Goal: Find specific page/section: Find specific page/section

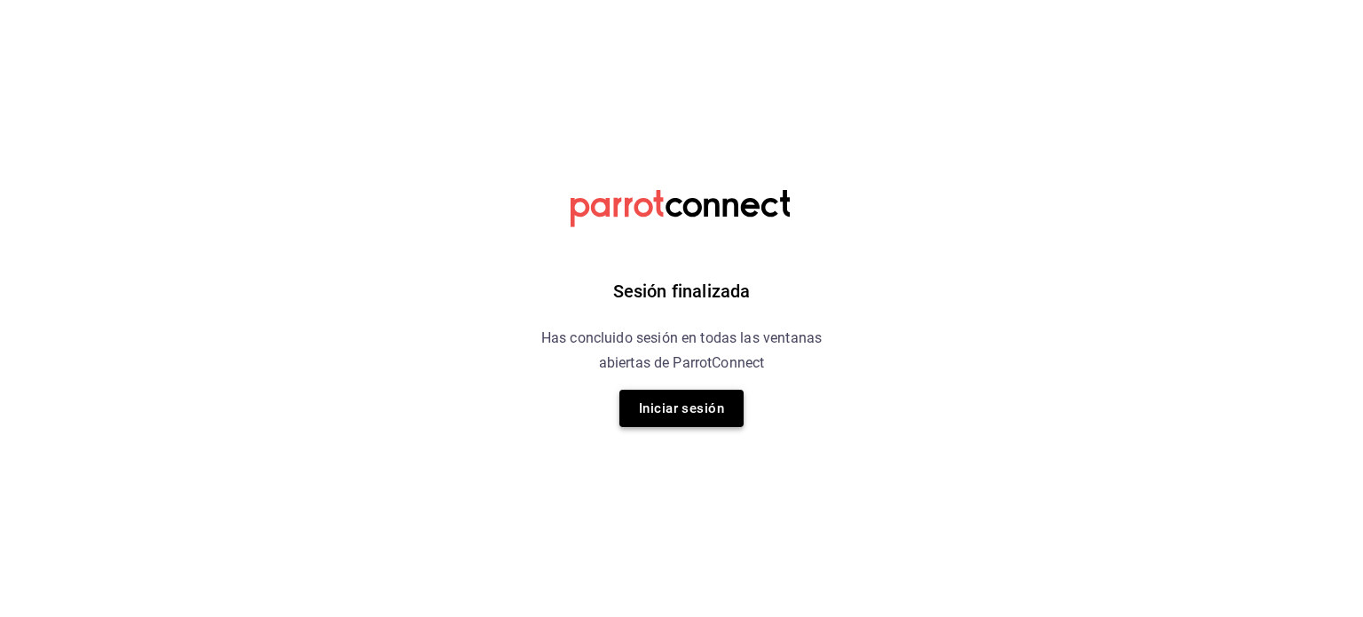
click at [713, 407] on button "Iniciar sesión" at bounding box center [681, 408] width 124 height 37
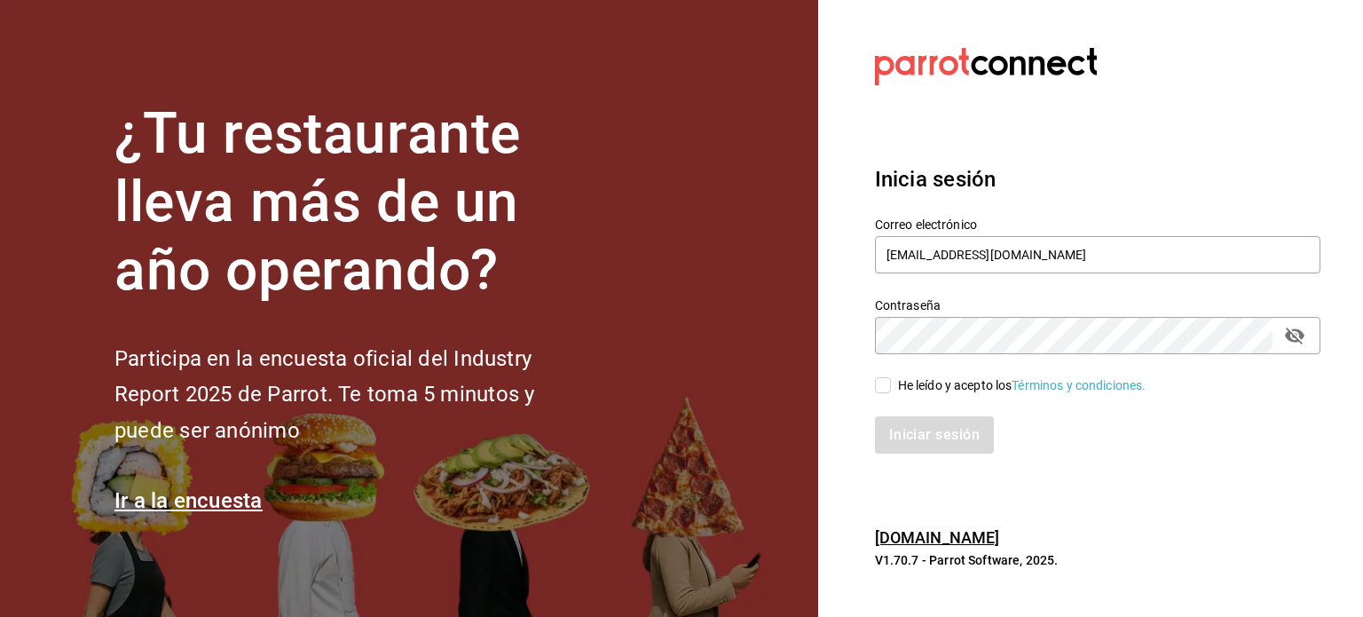
click at [889, 390] on input "He leído y acepto los Términos y condiciones." at bounding box center [883, 385] width 16 height 16
checkbox input "true"
click at [934, 435] on button "Iniciar sesión" at bounding box center [935, 434] width 121 height 37
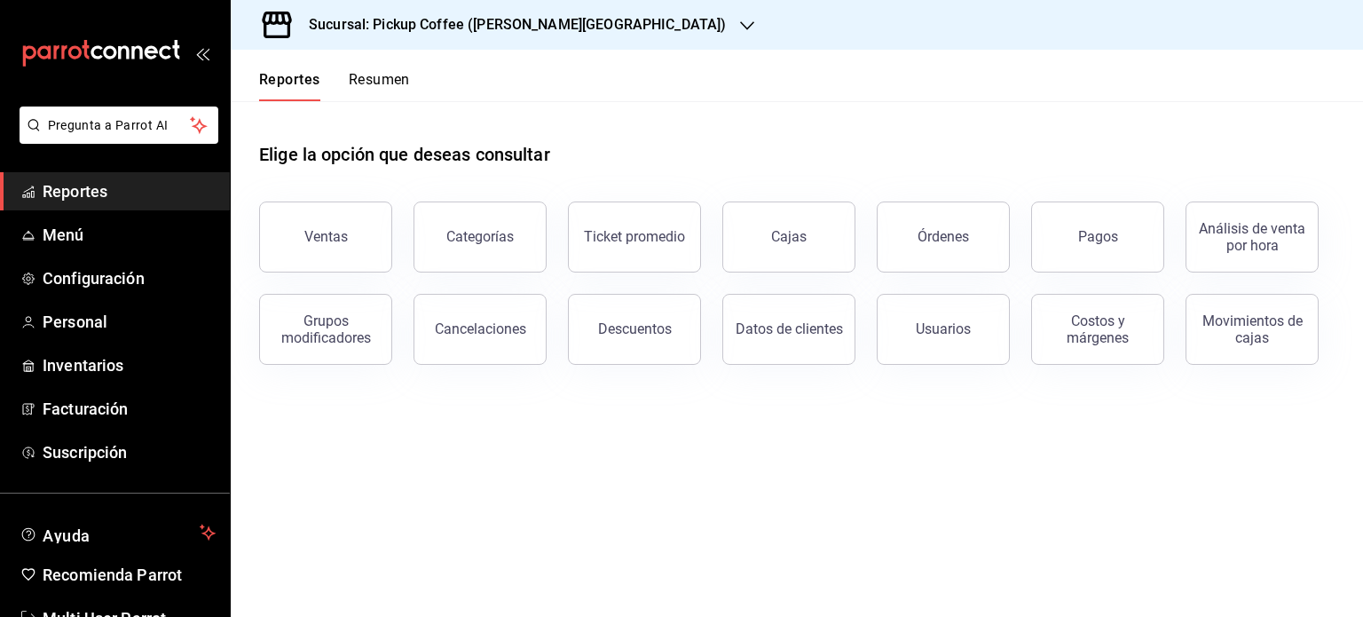
click at [104, 199] on span "Reportes" at bounding box center [129, 191] width 173 height 24
click at [398, 81] on button "Resumen" at bounding box center [379, 86] width 61 height 30
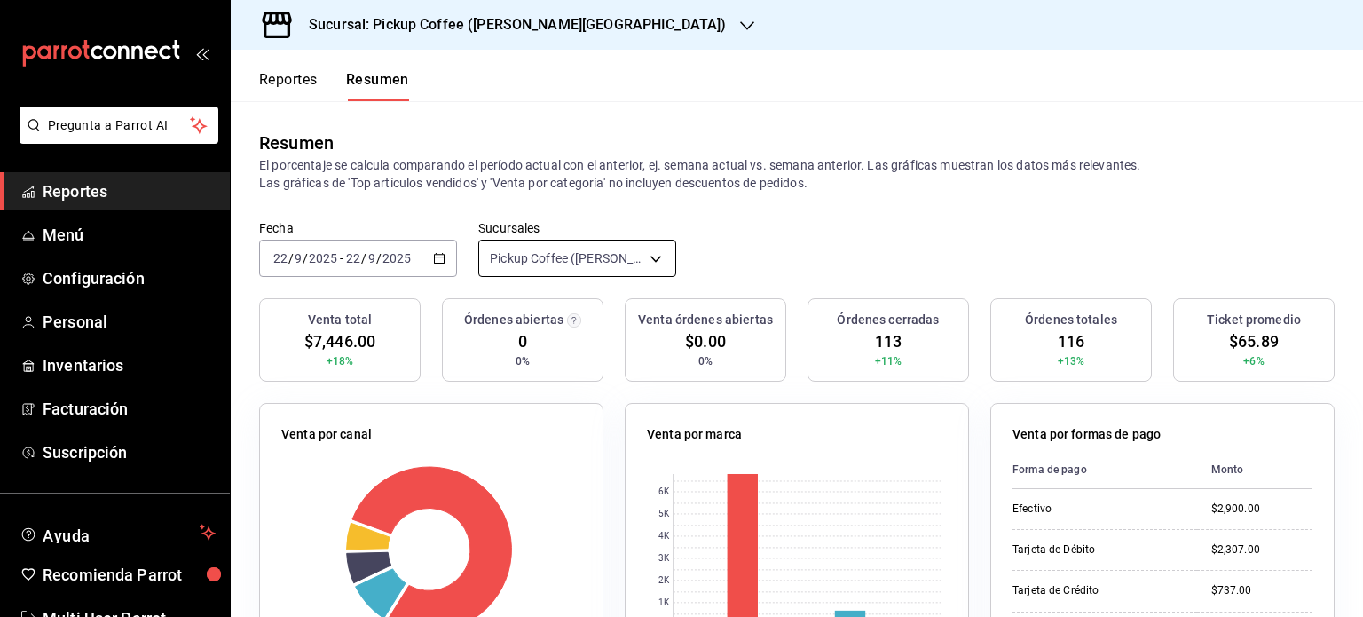
click at [649, 254] on body "Pregunta a Parrot AI Reportes Menú Configuración Personal Inventarios Facturaci…" at bounding box center [681, 308] width 1363 height 617
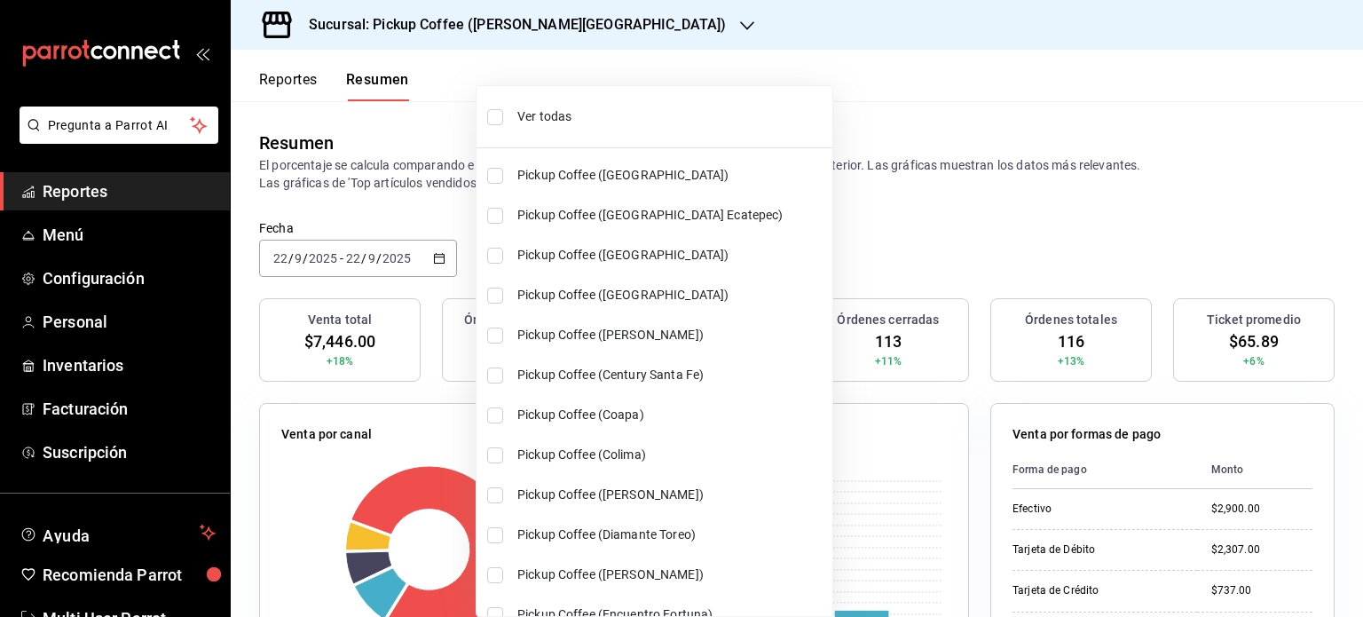
click at [554, 113] on span "Ver todas" at bounding box center [671, 116] width 308 height 19
type input "[object Object],[object Object],[object Object],[object Object],[object Object]…"
checkbox input "true"
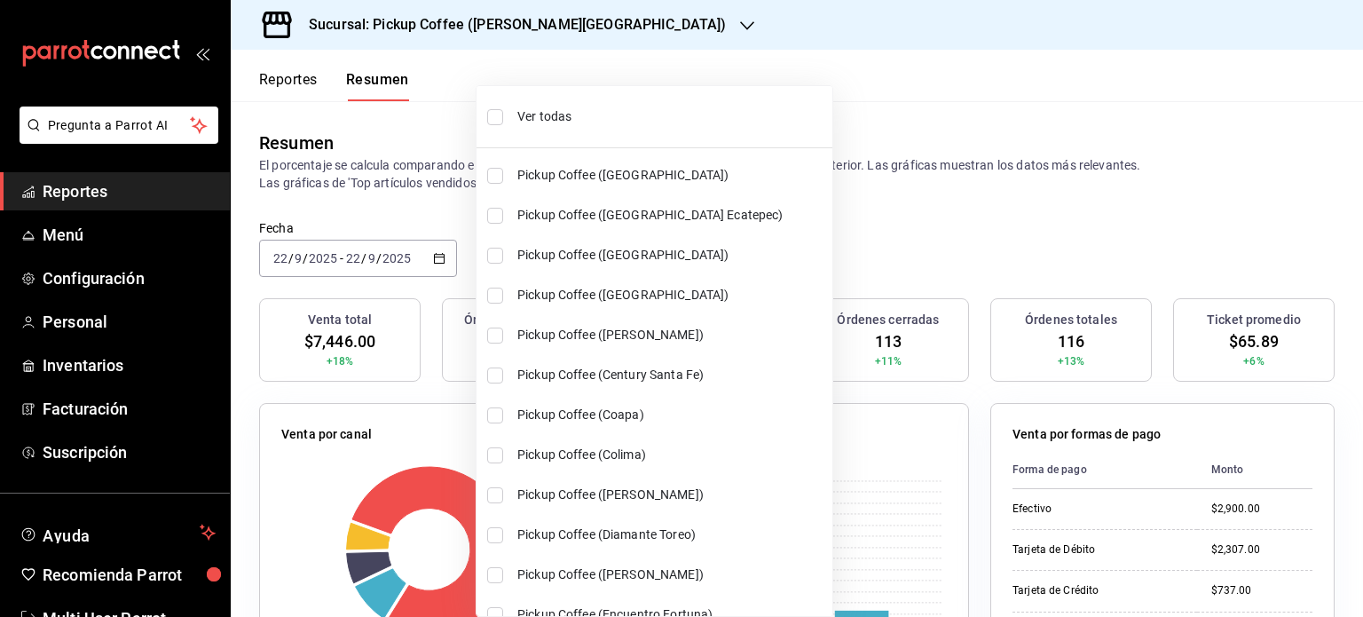
checkbox input "true"
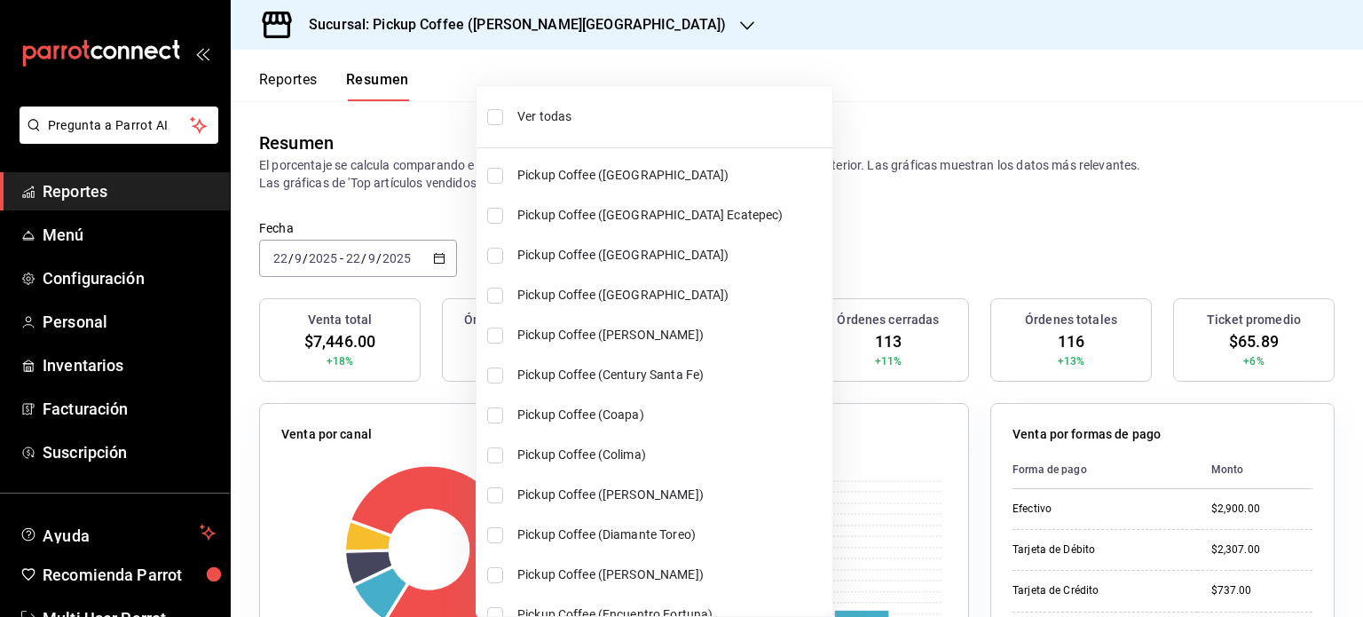
checkbox input "true"
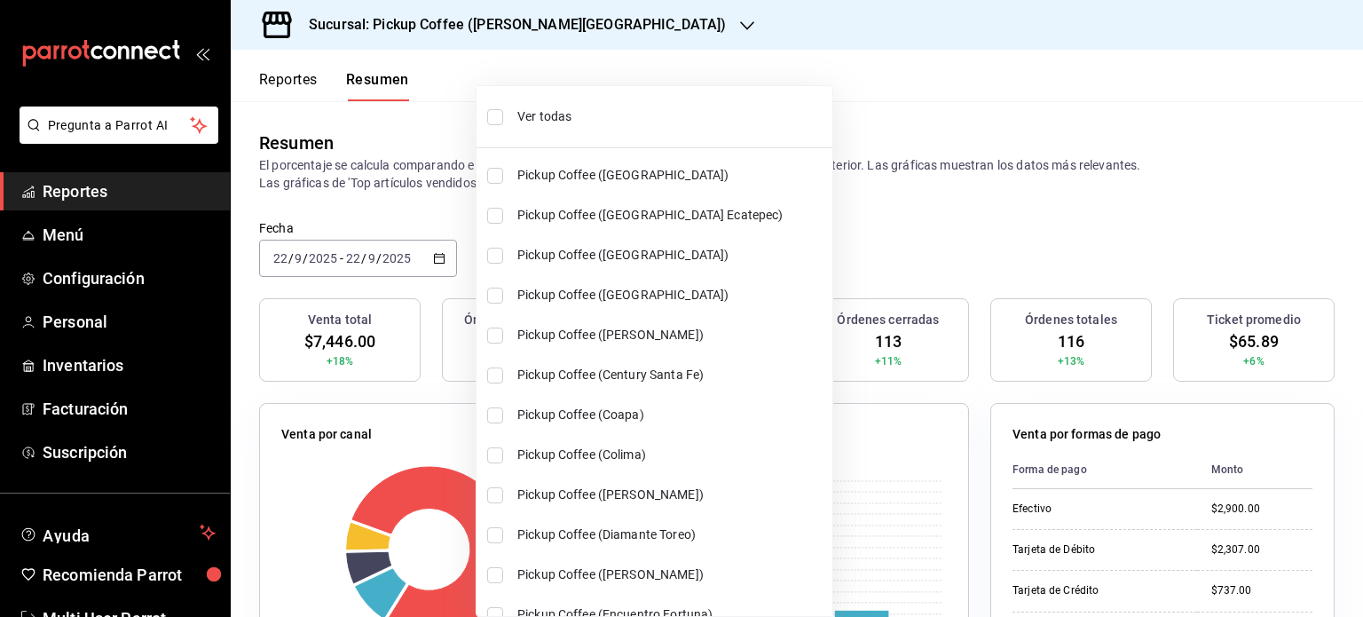
checkbox input "true"
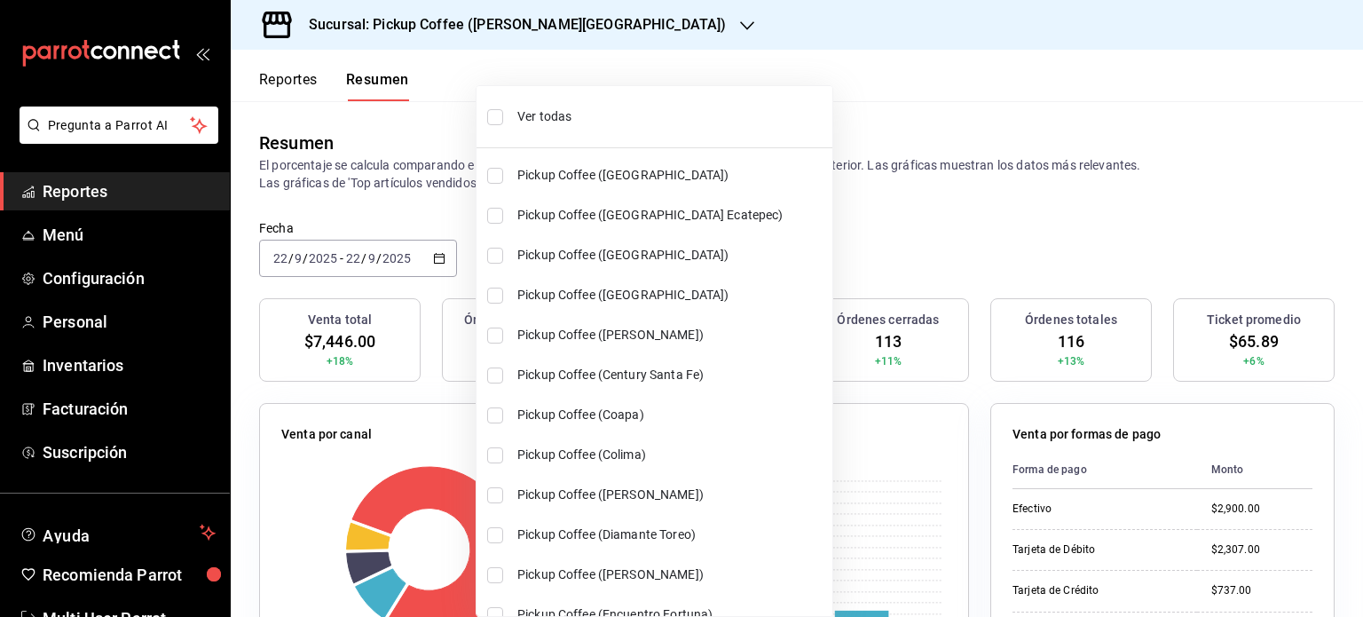
checkbox input "true"
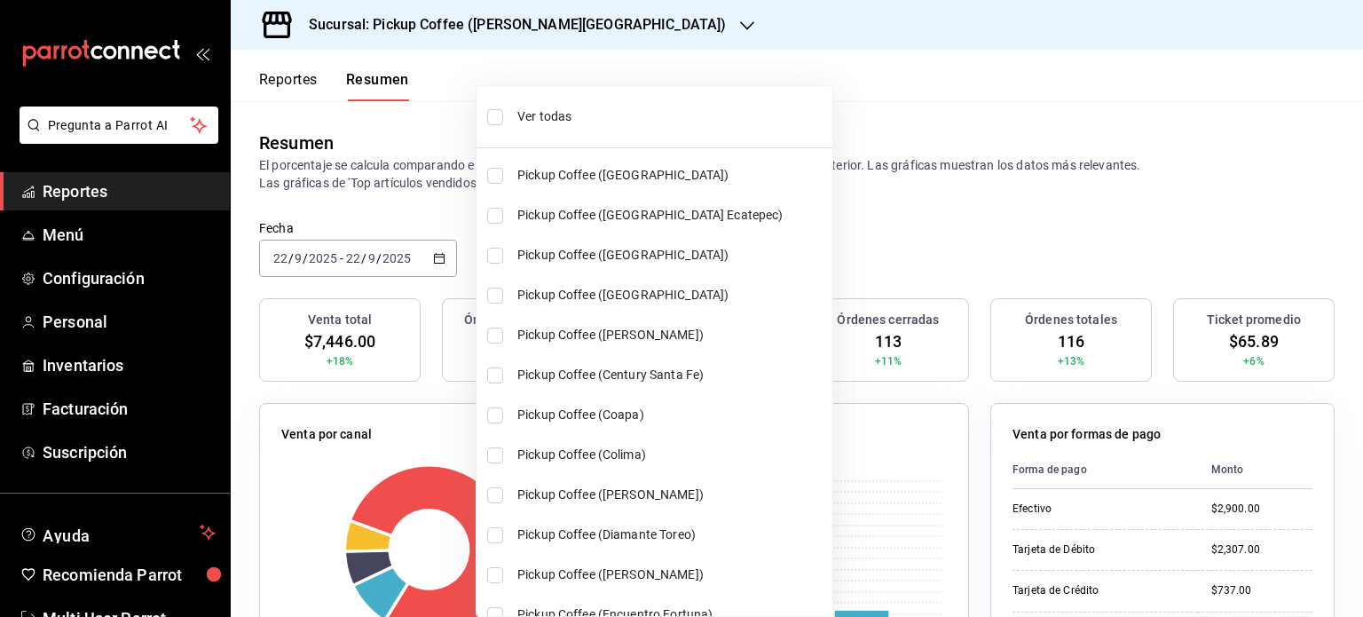
checkbox input "true"
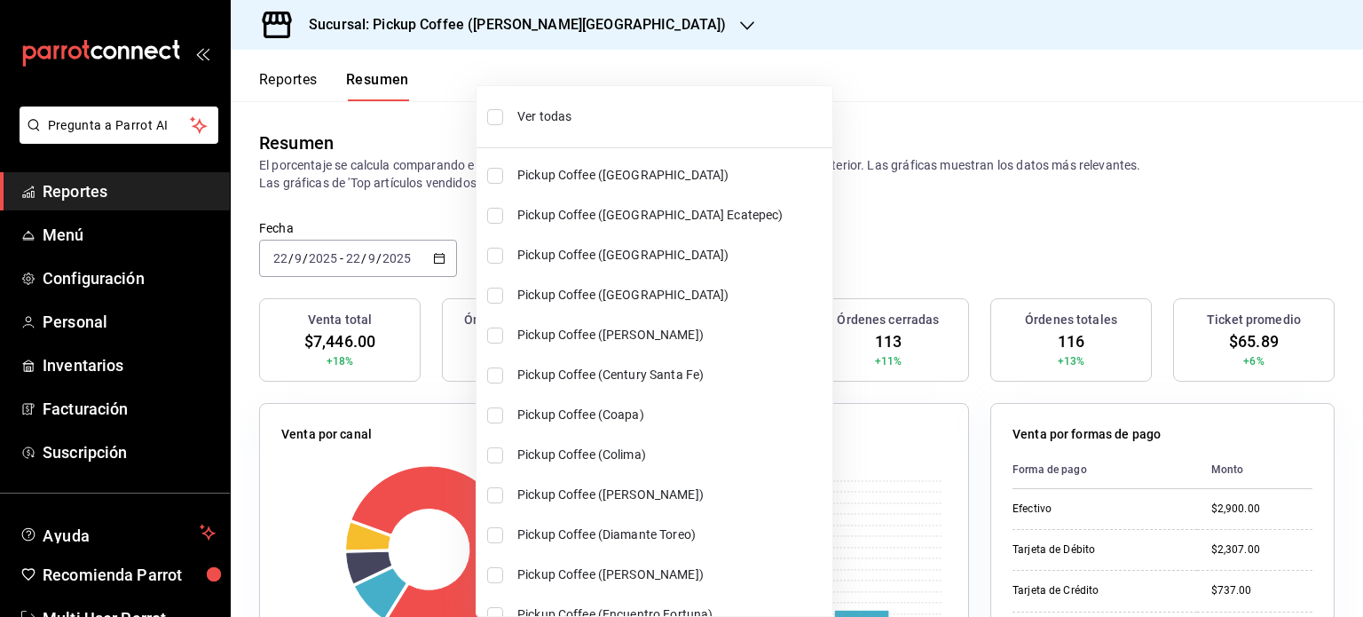
checkbox input "true"
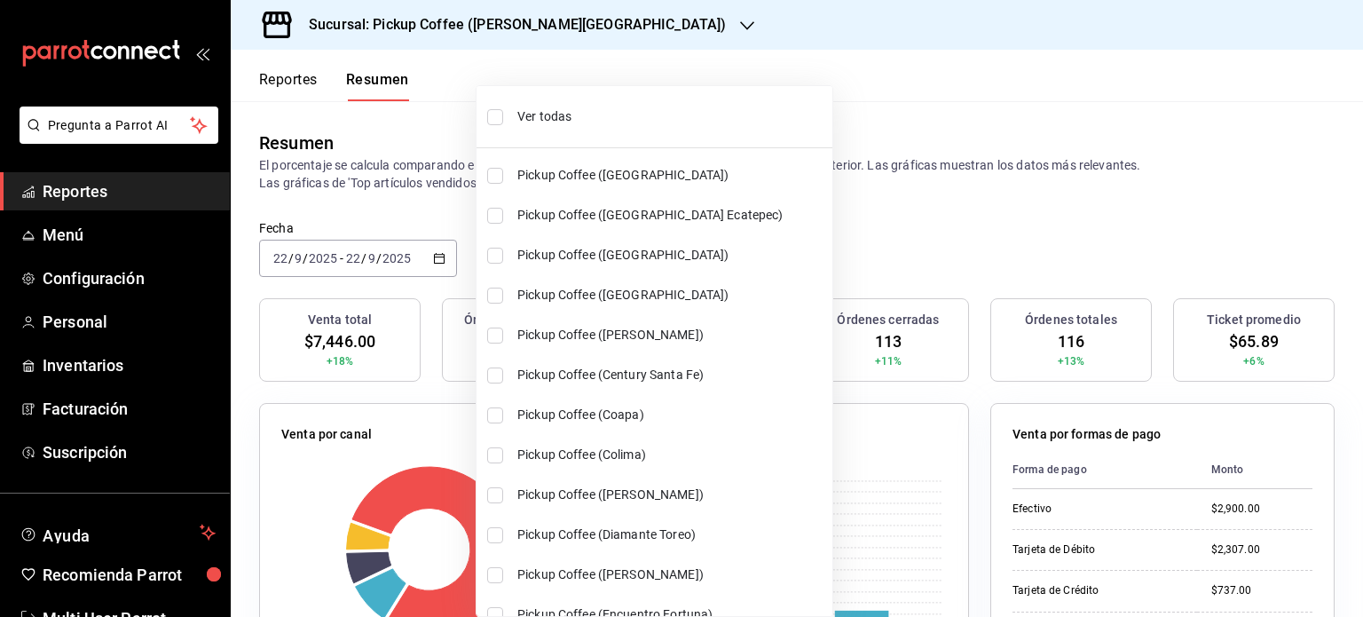
checkbox input "true"
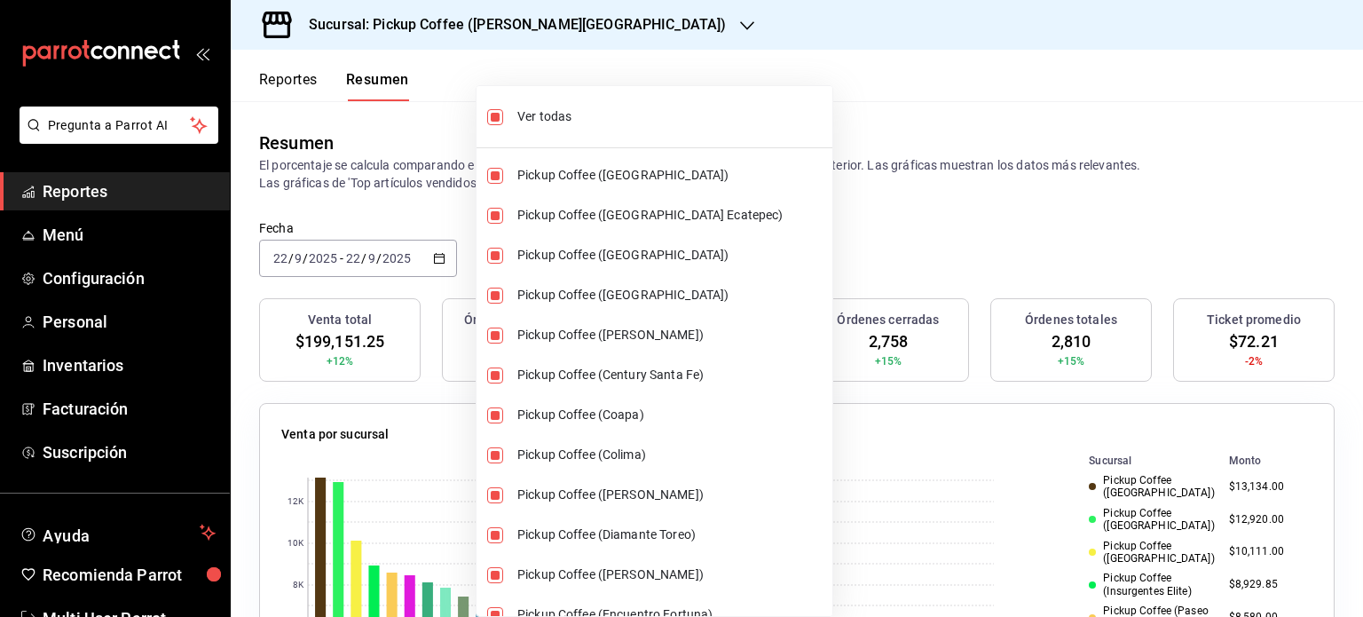
click at [856, 239] on div at bounding box center [681, 308] width 1363 height 617
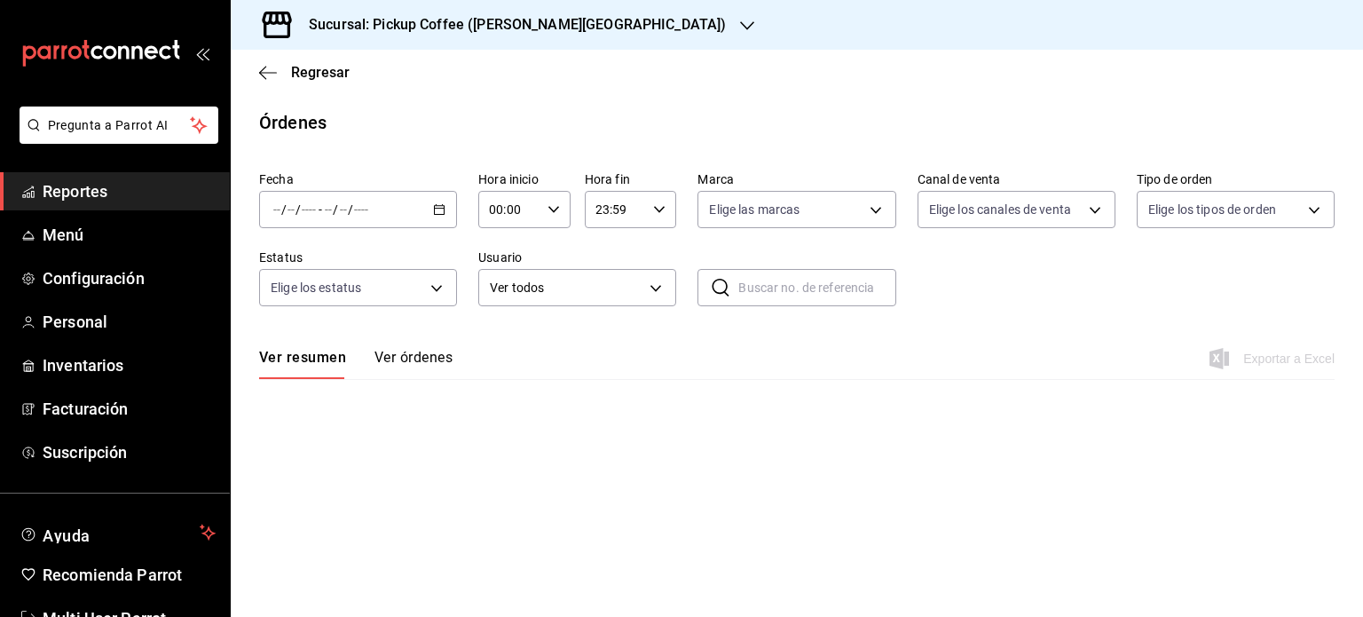
click at [110, 192] on span "Reportes" at bounding box center [129, 191] width 173 height 24
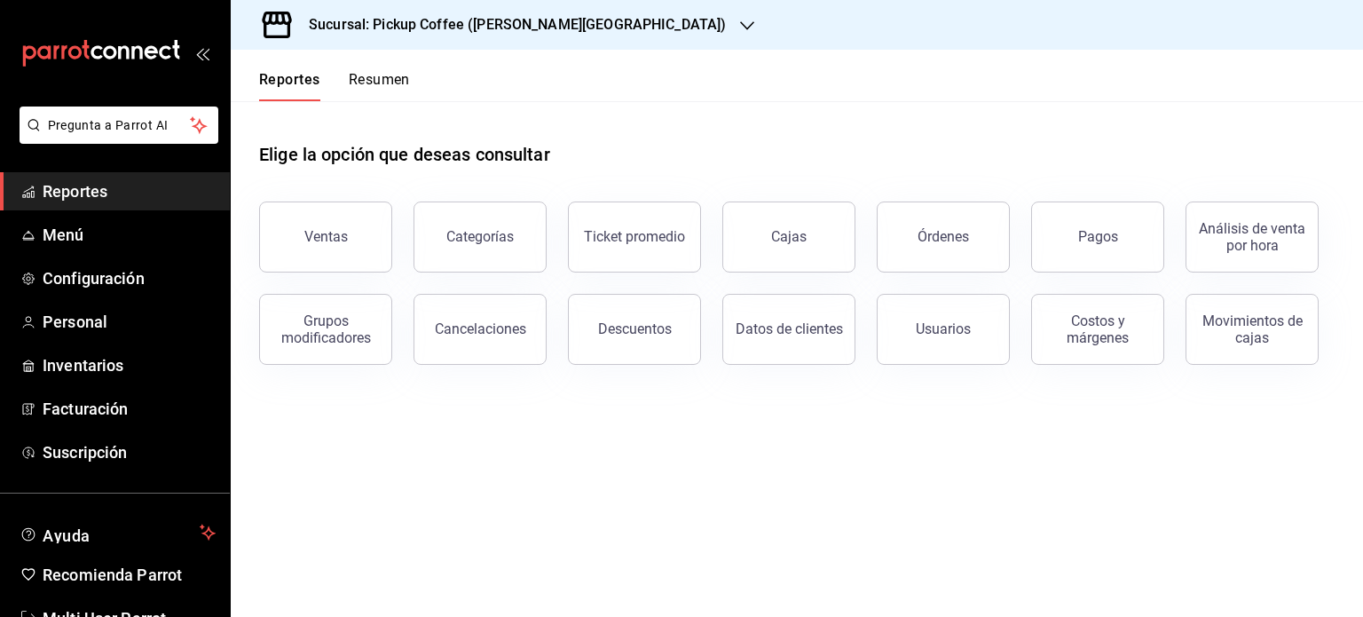
click at [382, 90] on button "Resumen" at bounding box center [379, 86] width 61 height 30
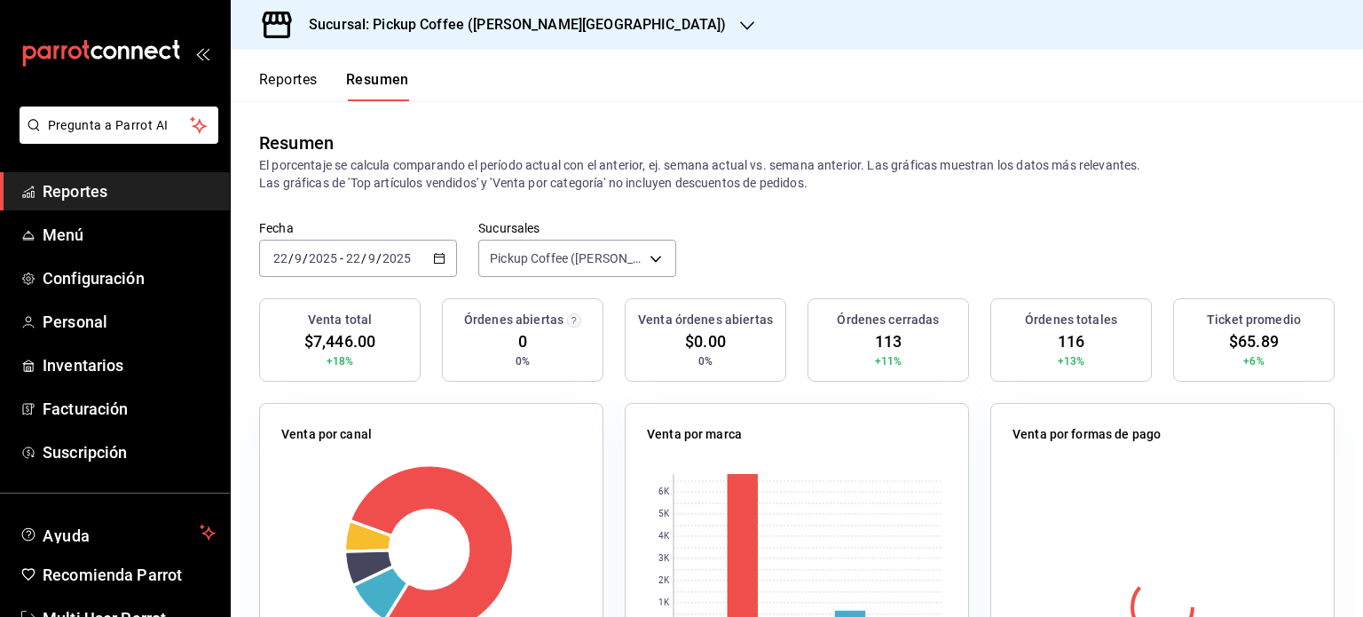
click at [574, 32] on div "Sucursal: Pickup Coffee ([PERSON_NAME][GEOGRAPHIC_DATA])" at bounding box center [503, 25] width 516 height 50
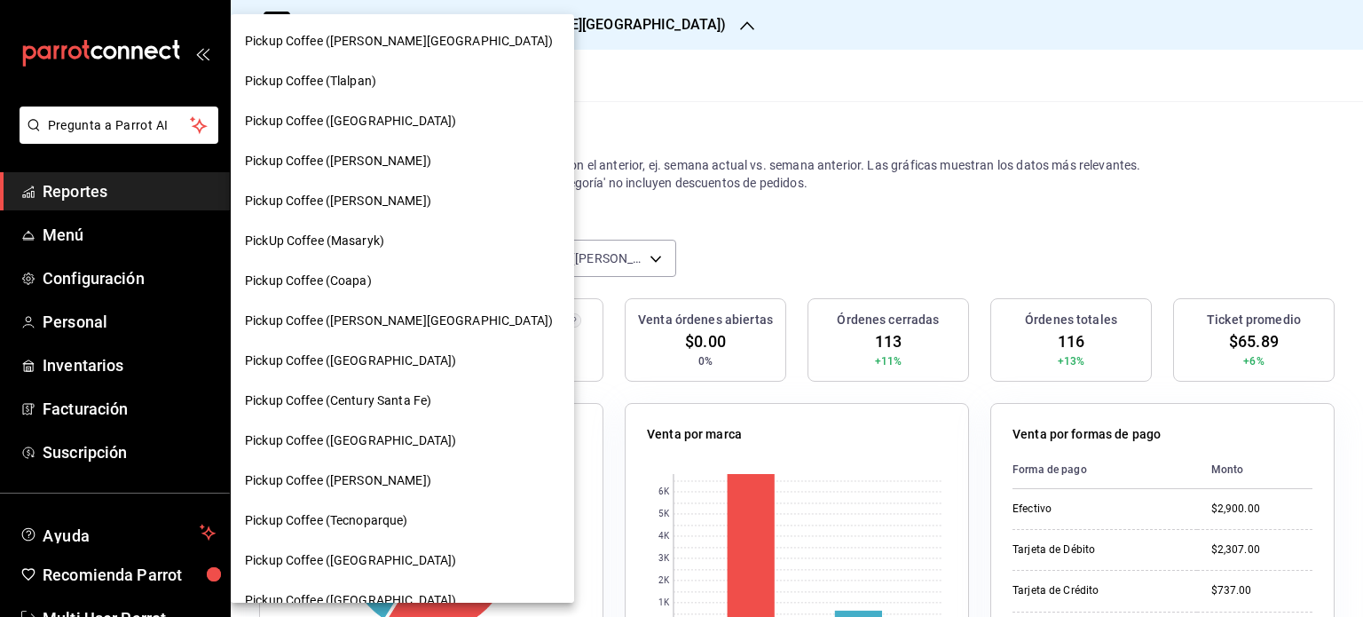
click at [578, 28] on div at bounding box center [681, 308] width 1363 height 617
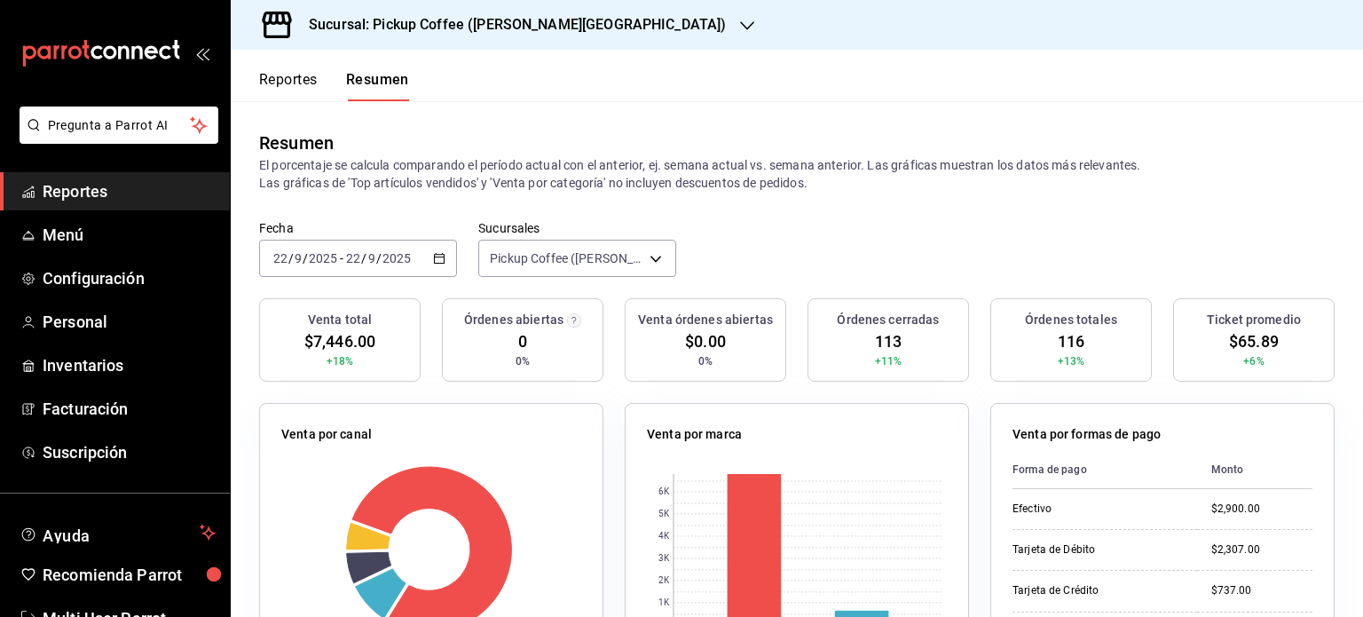
click at [740, 28] on icon "button" at bounding box center [747, 26] width 14 height 14
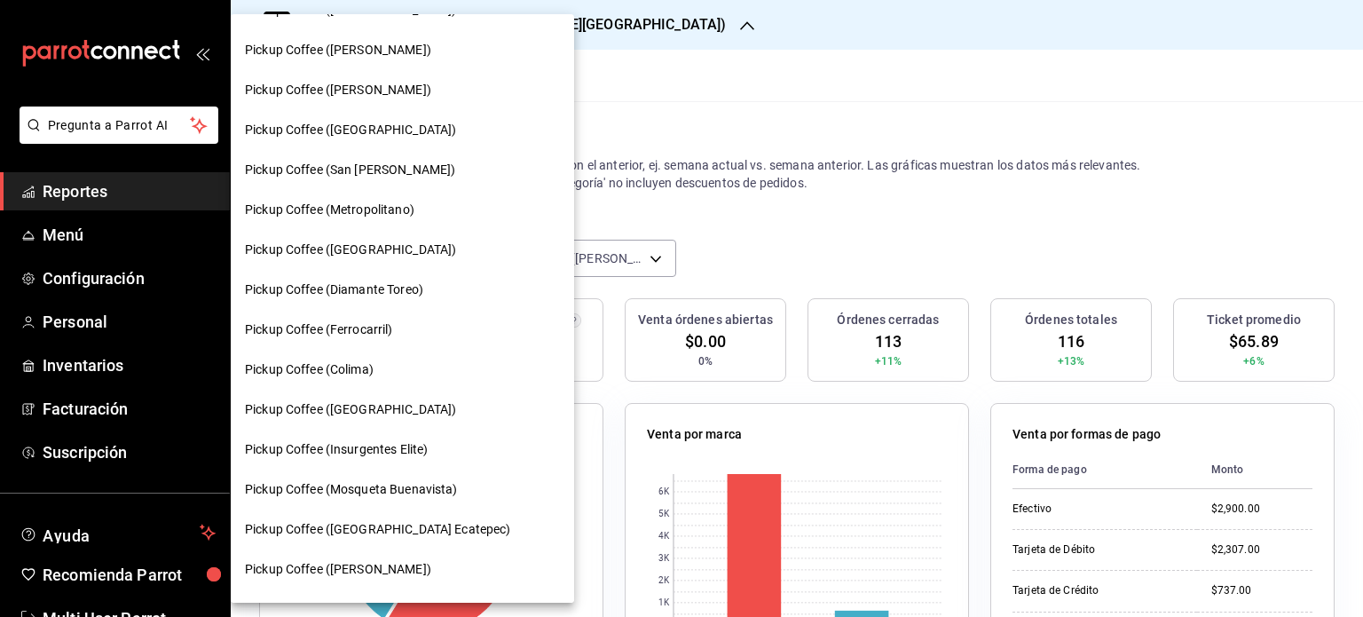
scroll to position [943, 0]
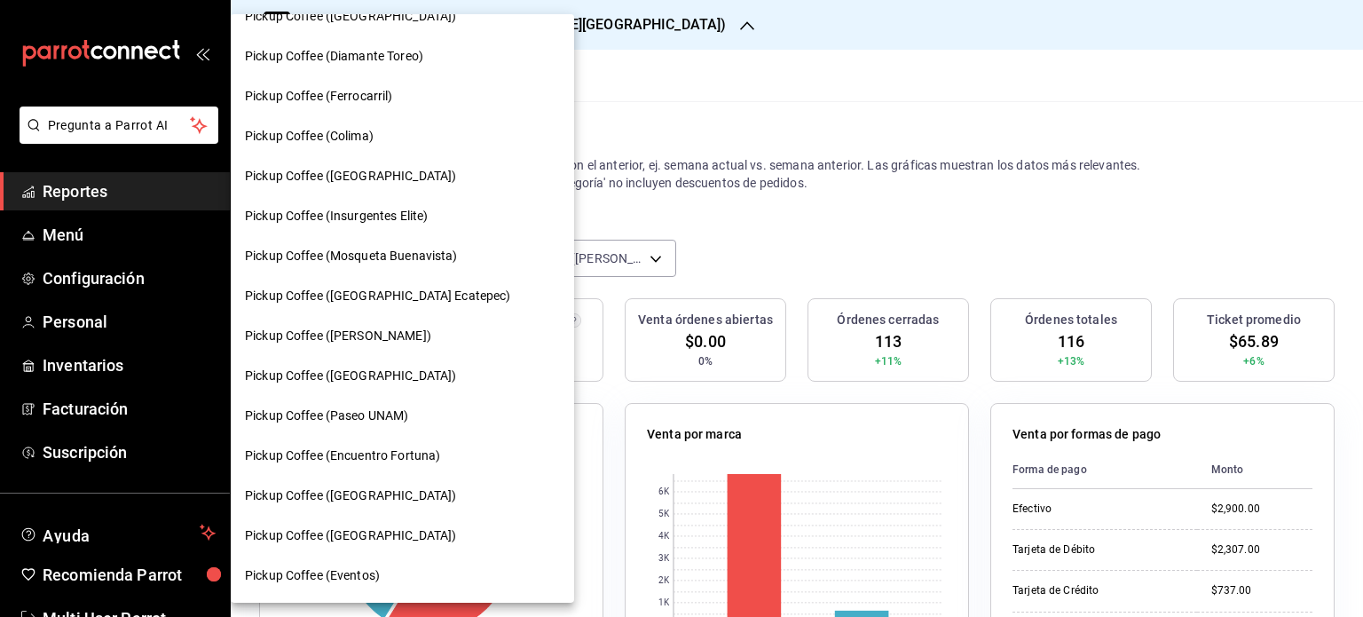
click at [384, 413] on span "Pickup Coffee (Paseo UNAM)" at bounding box center [326, 415] width 163 height 19
